Goal: Task Accomplishment & Management: Complete application form

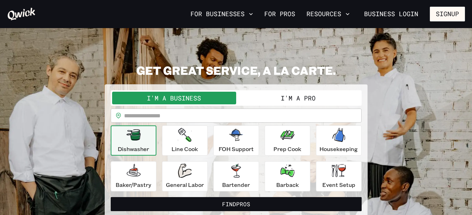
click at [329, 101] on button "I'm a Pro" at bounding box center [298, 98] width 124 height 13
click at [291, 100] on button "I'm a Pro" at bounding box center [298, 98] width 124 height 13
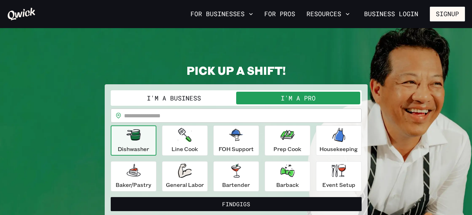
click at [337, 95] on button "I'm a Pro" at bounding box center [298, 98] width 124 height 13
click at [441, 14] on button "Signup" at bounding box center [447, 14] width 35 height 15
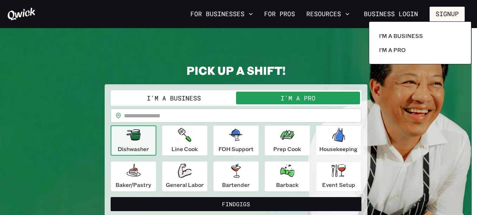
click at [249, 13] on div at bounding box center [238, 107] width 477 height 215
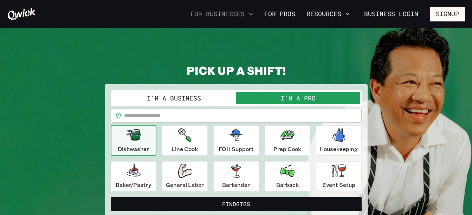
click at [253, 12] on icon "button" at bounding box center [251, 14] width 7 height 7
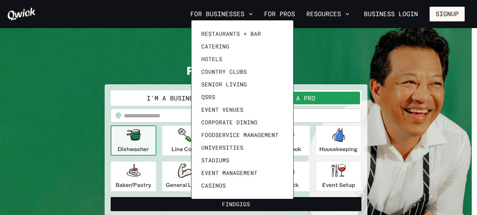
click at [291, 12] on div at bounding box center [238, 107] width 477 height 215
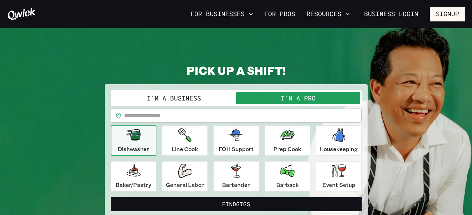
click at [291, 12] on link "For Pros" at bounding box center [280, 14] width 37 height 12
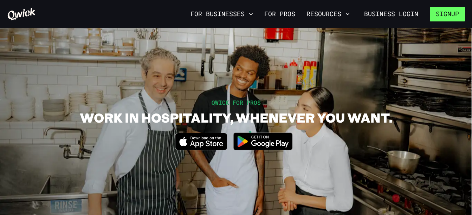
click at [447, 13] on button "Signup" at bounding box center [447, 14] width 35 height 15
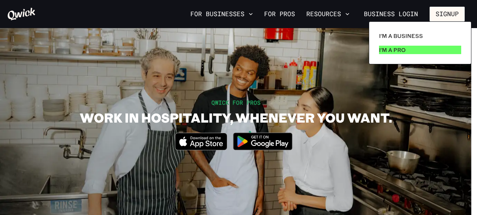
click at [407, 53] on link "I'm a Pro" at bounding box center [421, 50] width 88 height 14
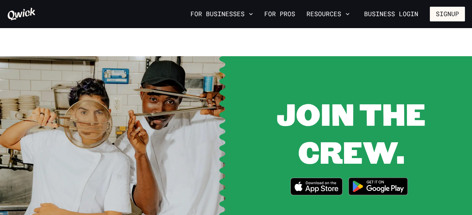
scroll to position [863, 0]
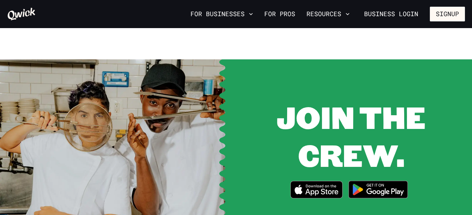
click at [391, 181] on img at bounding box center [378, 189] width 68 height 26
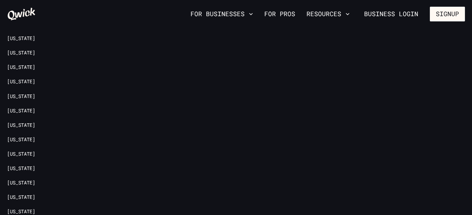
scroll to position [1650, 0]
